Goal: Task Accomplishment & Management: Use online tool/utility

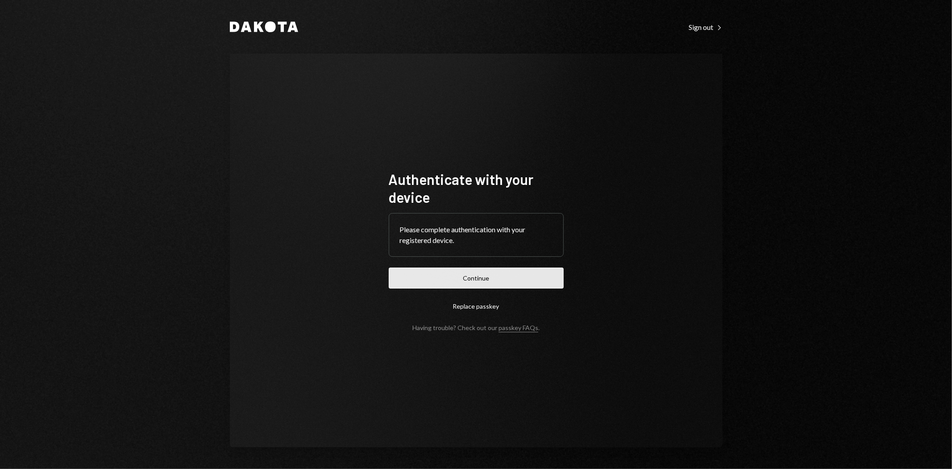
click at [446, 286] on button "Continue" at bounding box center [476, 277] width 175 height 21
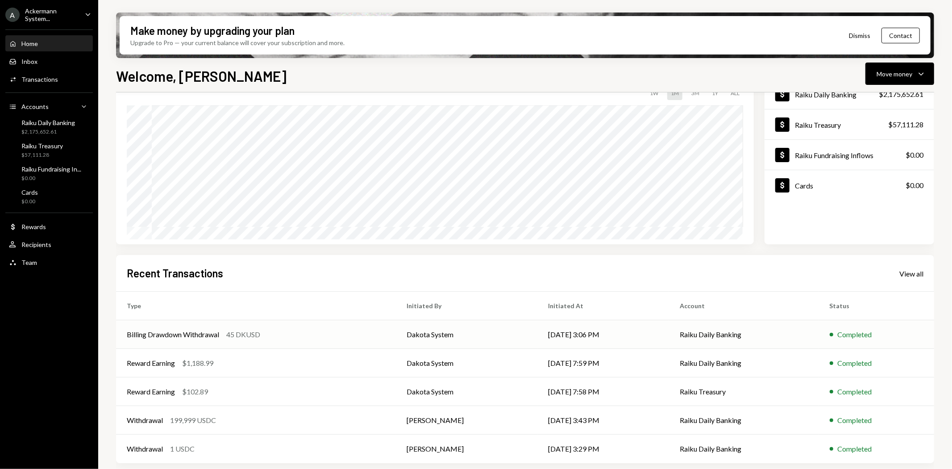
scroll to position [69, 0]
click at [150, 425] on td "Withdrawal 199,999 USDC" at bounding box center [256, 418] width 280 height 29
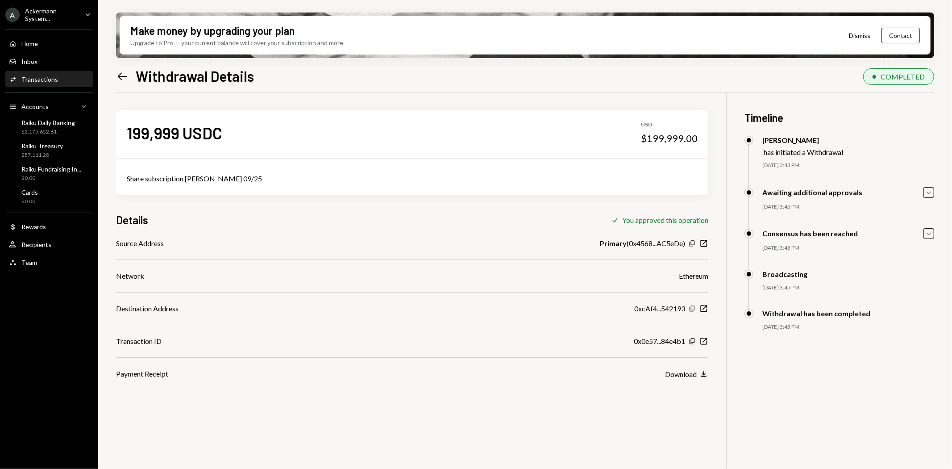
click at [692, 307] on icon "Copy" at bounding box center [692, 308] width 7 height 7
click at [121, 73] on icon at bounding box center [122, 76] width 9 height 8
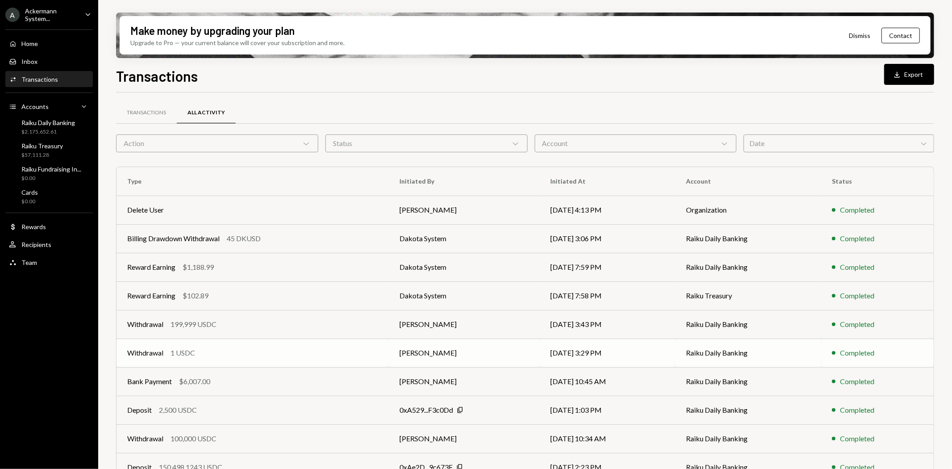
click at [175, 353] on div "1 USDC" at bounding box center [183, 352] width 25 height 11
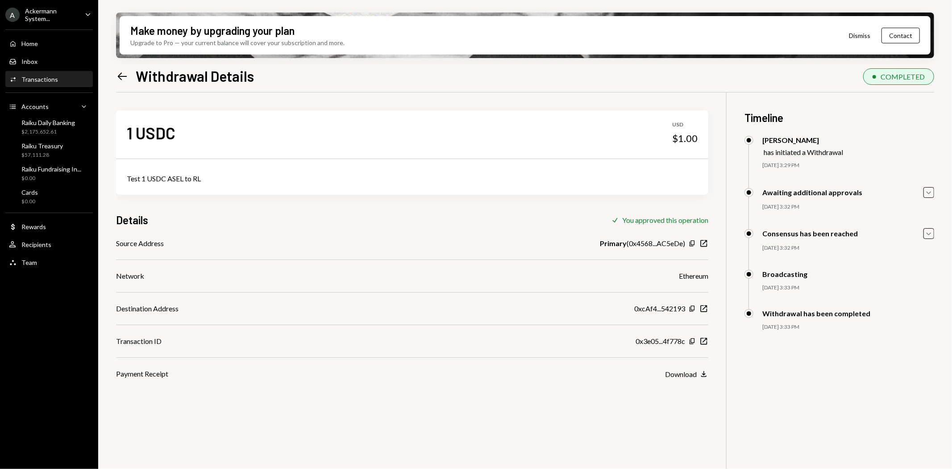
click at [121, 73] on icon "Left Arrow" at bounding box center [122, 76] width 13 height 13
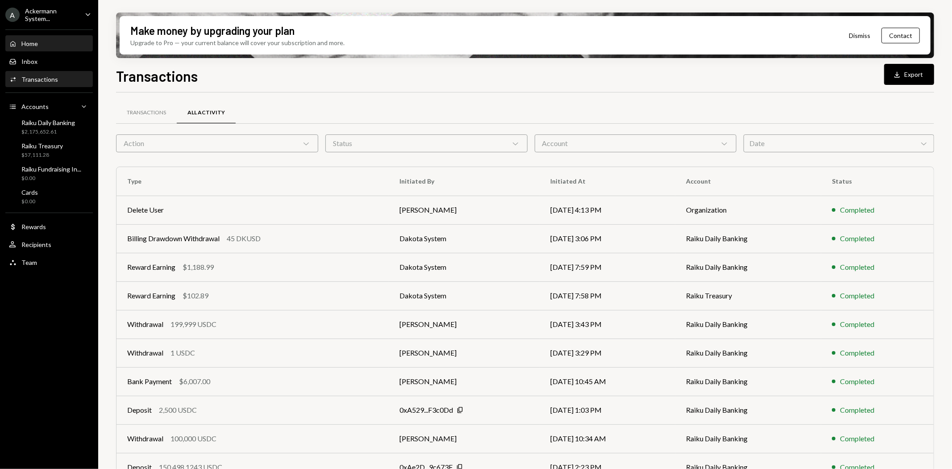
click at [42, 42] on div "Home Home" at bounding box center [49, 44] width 80 height 8
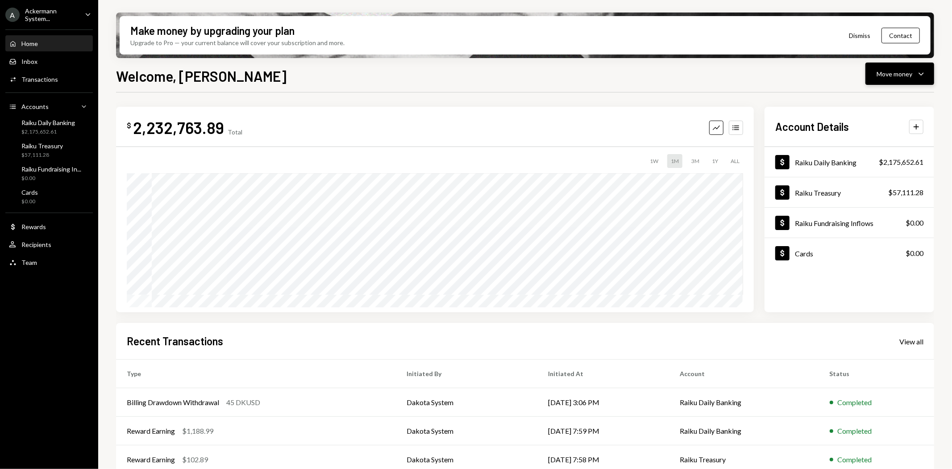
click at [877, 78] on div "Move money" at bounding box center [895, 73] width 36 height 9
click at [813, 96] on div "$ 2,232,763.89 Total Graph Accounts 1W 1M 3M 1Y ALL Account Details Plus Dollar…" at bounding box center [525, 320] width 818 height 456
click at [880, 77] on div "Move money" at bounding box center [895, 73] width 36 height 9
click at [870, 104] on div "Send" at bounding box center [893, 100] width 65 height 9
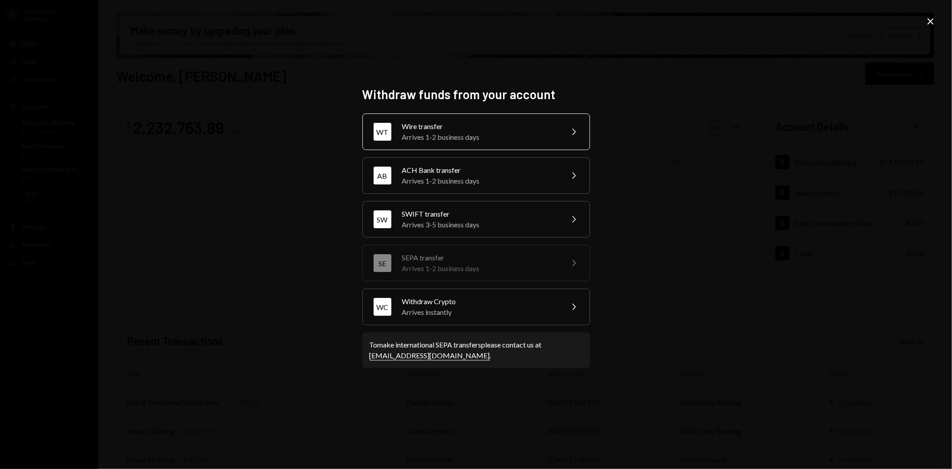
click at [491, 139] on div "Arrives 1-2 business days" at bounding box center [479, 137] width 155 height 11
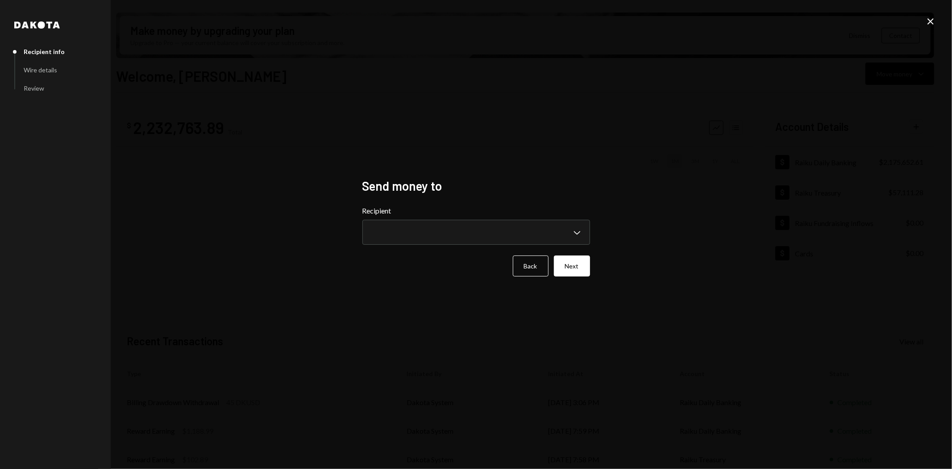
click at [463, 246] on form "**********" at bounding box center [477, 240] width 228 height 71
click at [451, 239] on body "A Ackermann System... Caret Down Home Home Inbox Inbox Activities Transactions …" at bounding box center [476, 234] width 952 height 469
click at [934, 21] on icon "Close" at bounding box center [930, 21] width 11 height 11
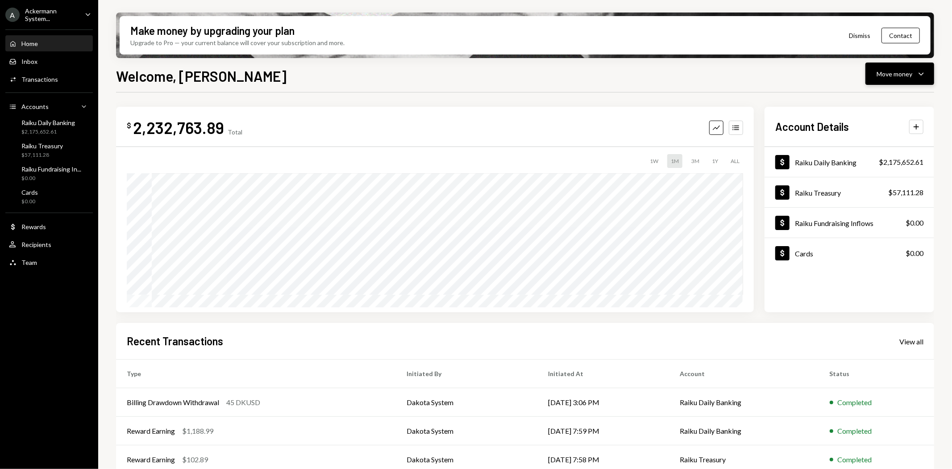
click at [900, 75] on div "Move money" at bounding box center [895, 73] width 36 height 9
click at [873, 100] on div "Send" at bounding box center [893, 100] width 65 height 9
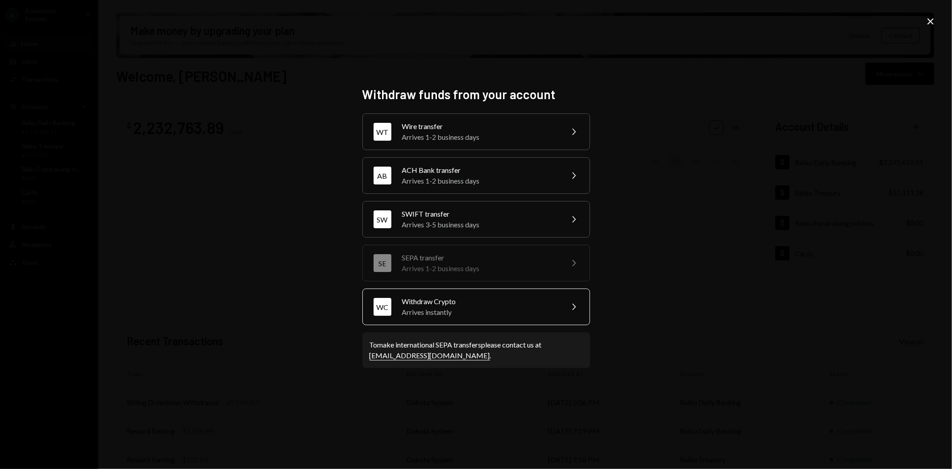
click at [428, 304] on div "Withdraw Crypto" at bounding box center [479, 301] width 155 height 11
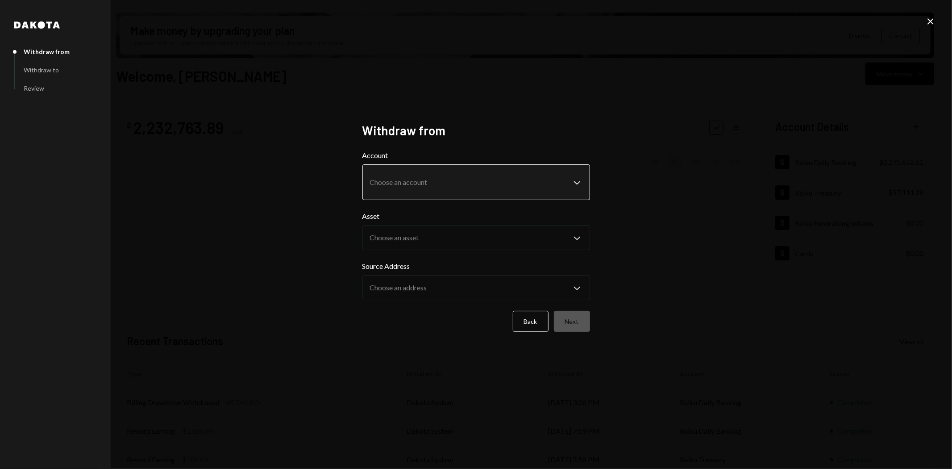
click at [440, 197] on body "A Ackermann System... Caret Down Home Home Inbox Inbox Activities Transactions …" at bounding box center [476, 234] width 952 height 469
click at [929, 26] on icon "Close" at bounding box center [930, 21] width 11 height 11
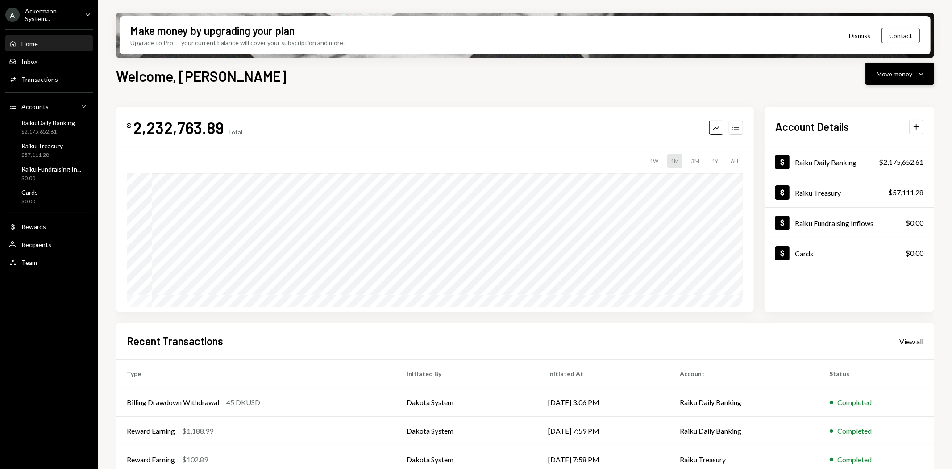
click at [879, 77] on div "Move money" at bounding box center [895, 73] width 36 height 9
click at [871, 100] on div "Send" at bounding box center [893, 100] width 65 height 9
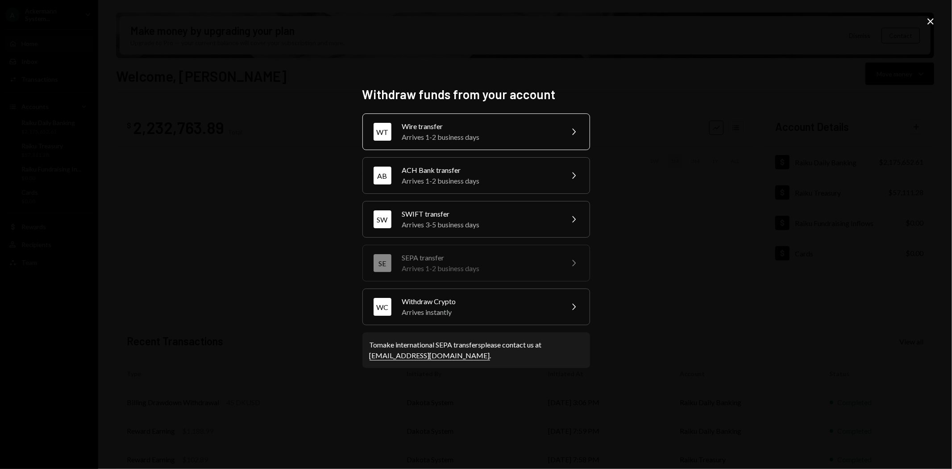
click at [405, 130] on div "Wire transfer" at bounding box center [479, 126] width 155 height 11
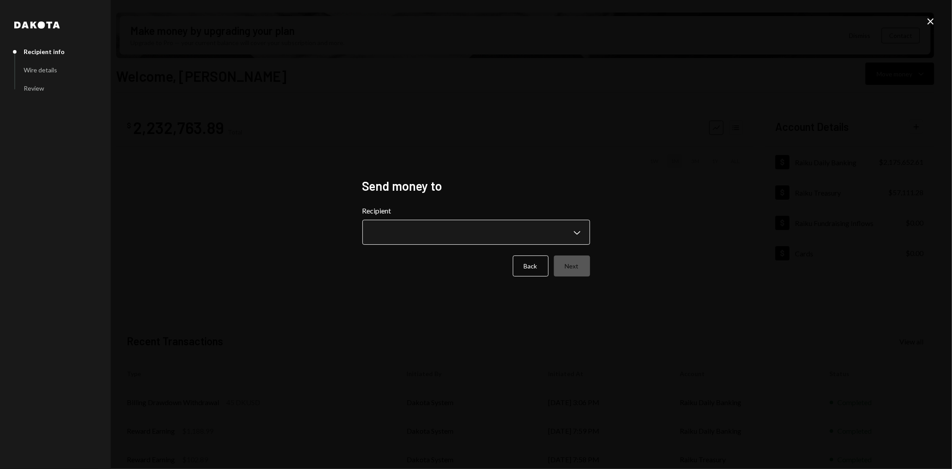
click at [412, 237] on body "A Ackermann System... Caret Down Home Home Inbox Inbox Activities Transactions …" at bounding box center [476, 234] width 952 height 469
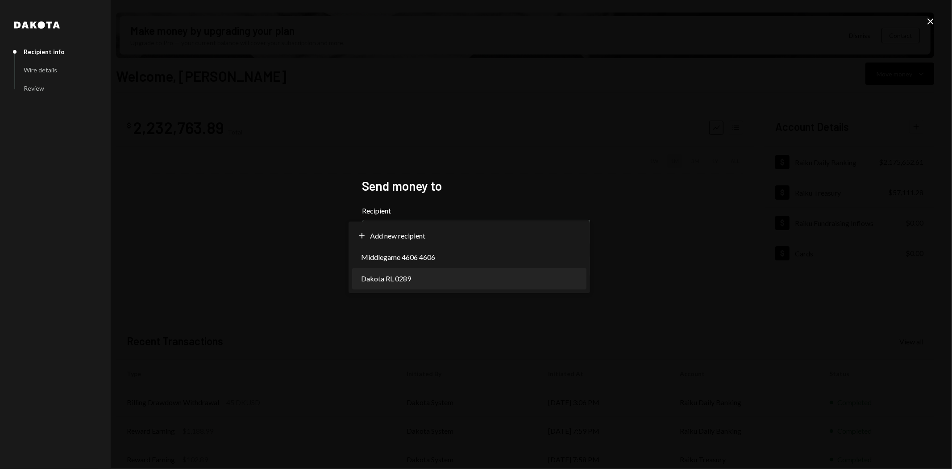
select select "**********"
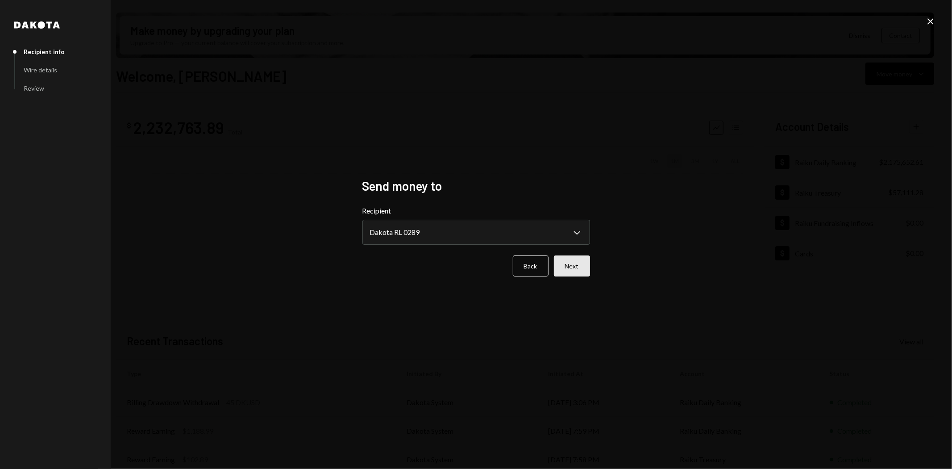
click at [561, 264] on button "Next" at bounding box center [572, 265] width 36 height 21
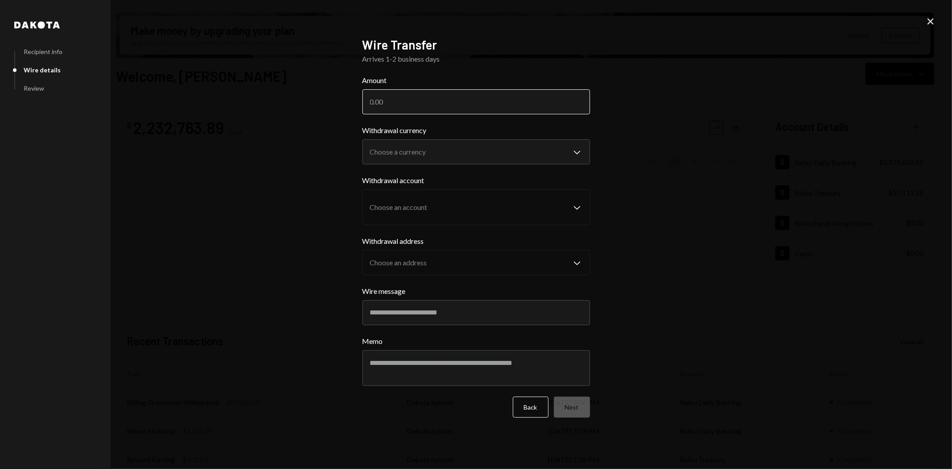
click at [492, 103] on input "Amount" at bounding box center [477, 101] width 228 height 25
click at [484, 147] on body "A Ackermann System... Caret Down Home Home Inbox Inbox Activities Transactions …" at bounding box center [476, 234] width 952 height 469
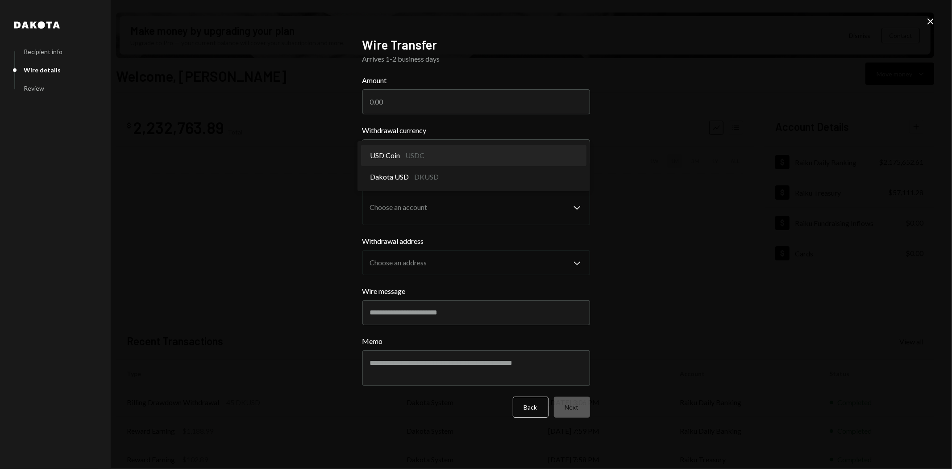
select select "****"
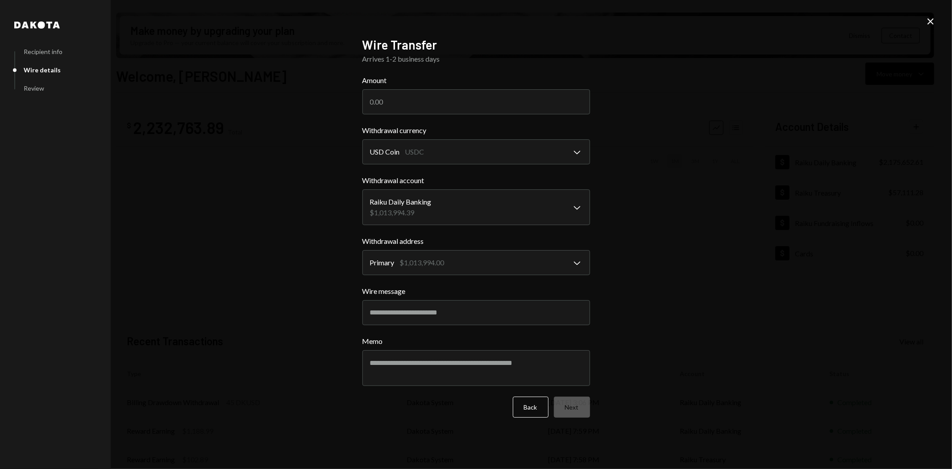
click at [933, 24] on icon "Close" at bounding box center [930, 21] width 11 height 11
